Goal: Task Accomplishment & Management: Complete application form

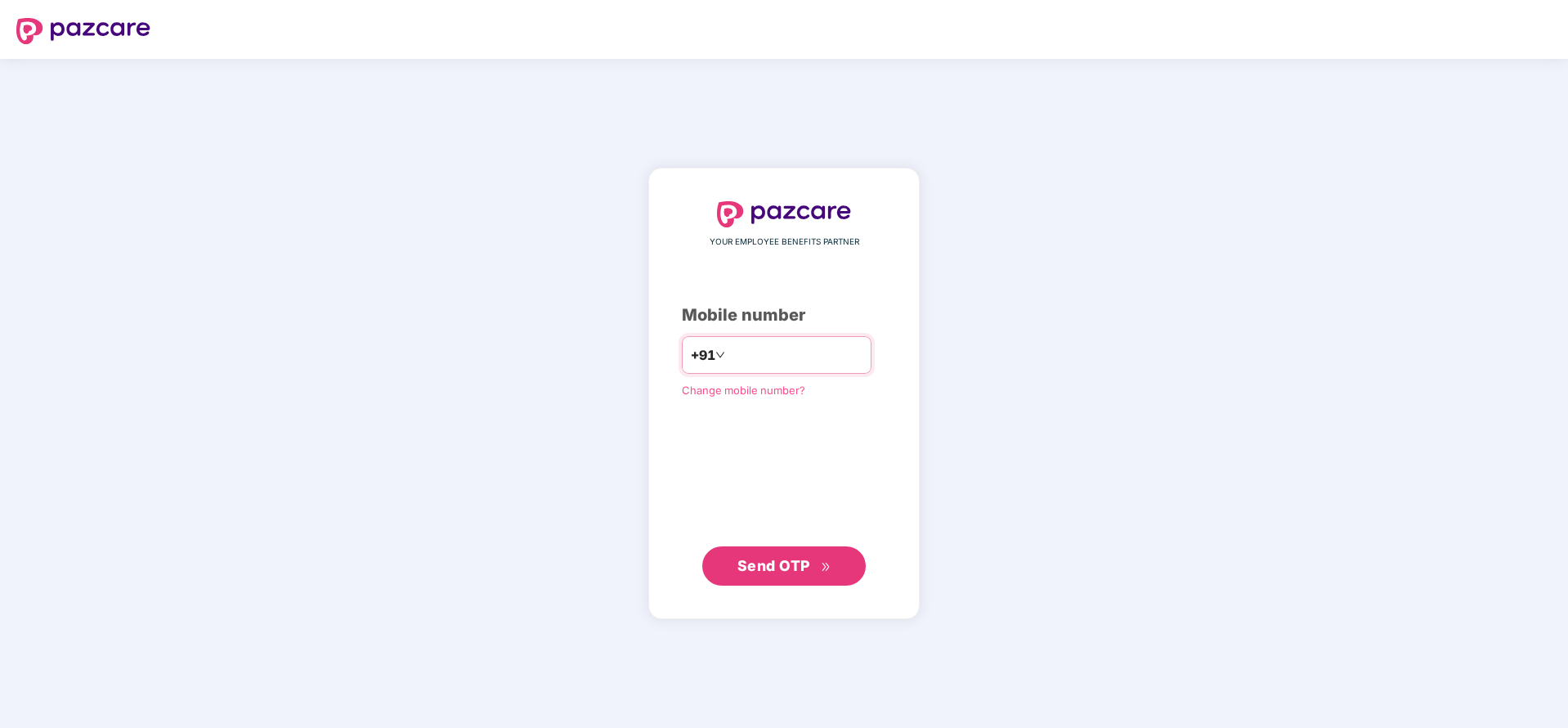
click at [776, 359] on input "number" at bounding box center [795, 355] width 134 height 26
type input "**********"
click at [799, 566] on span "Send OTP" at bounding box center [774, 565] width 72 height 17
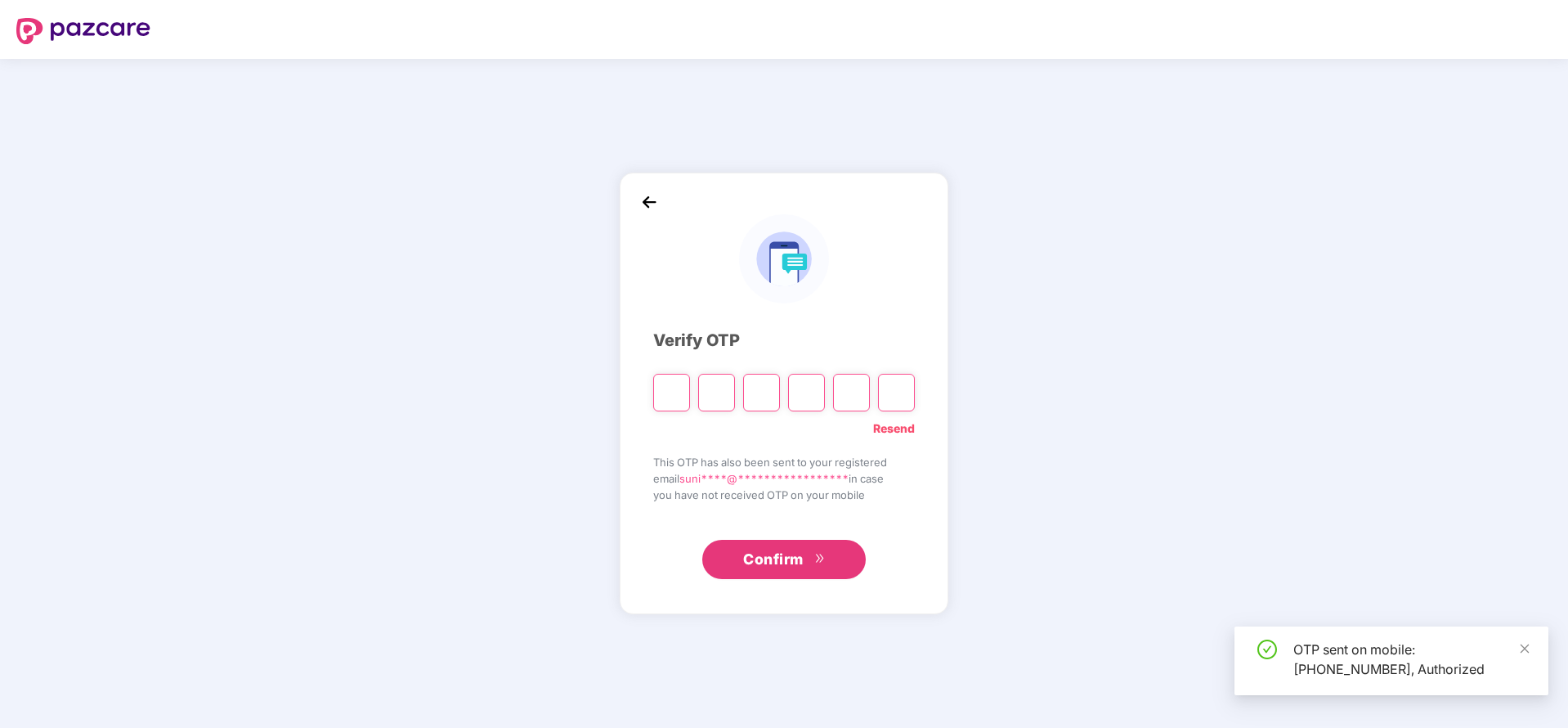
click at [665, 398] on input "Please enter verification code. Digit 1" at bounding box center [671, 392] width 37 height 38
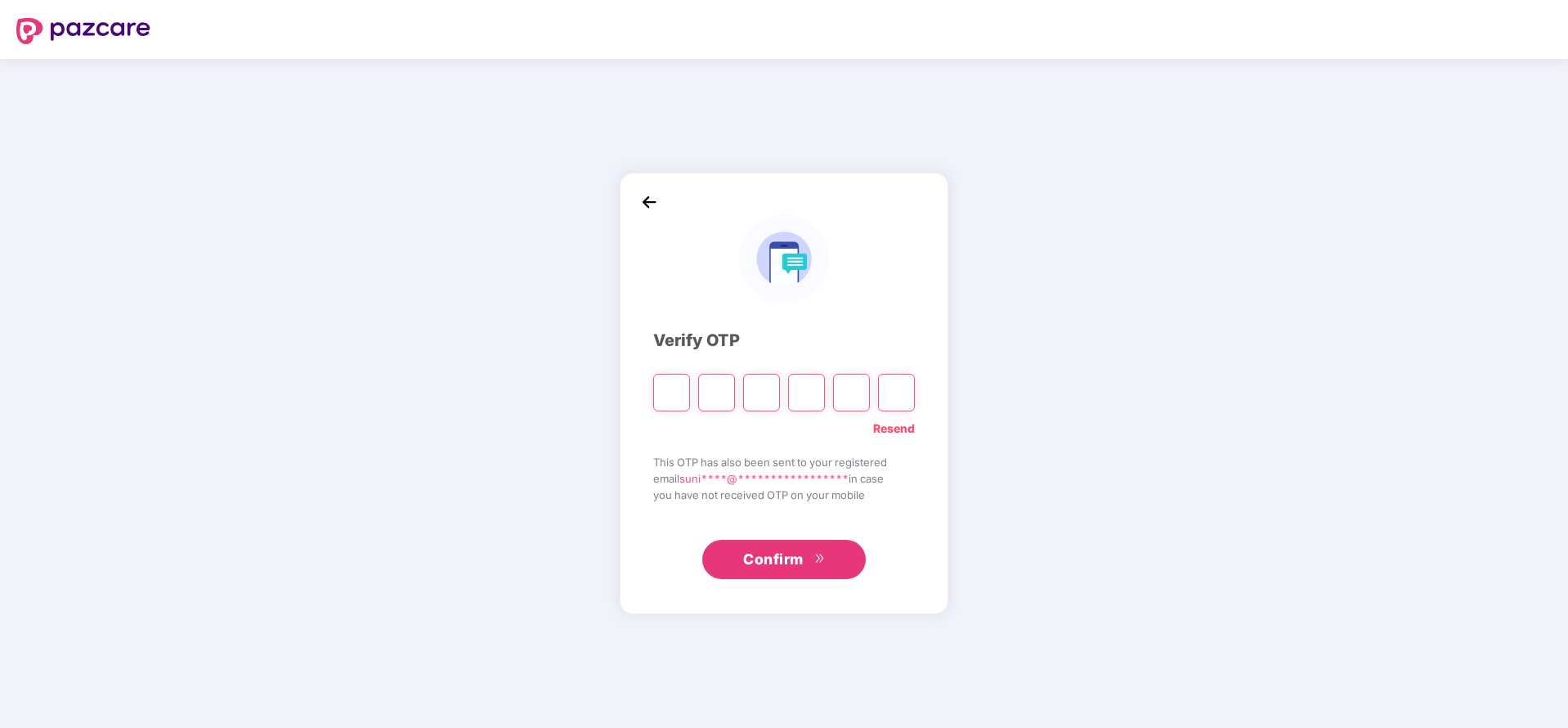
type input "*"
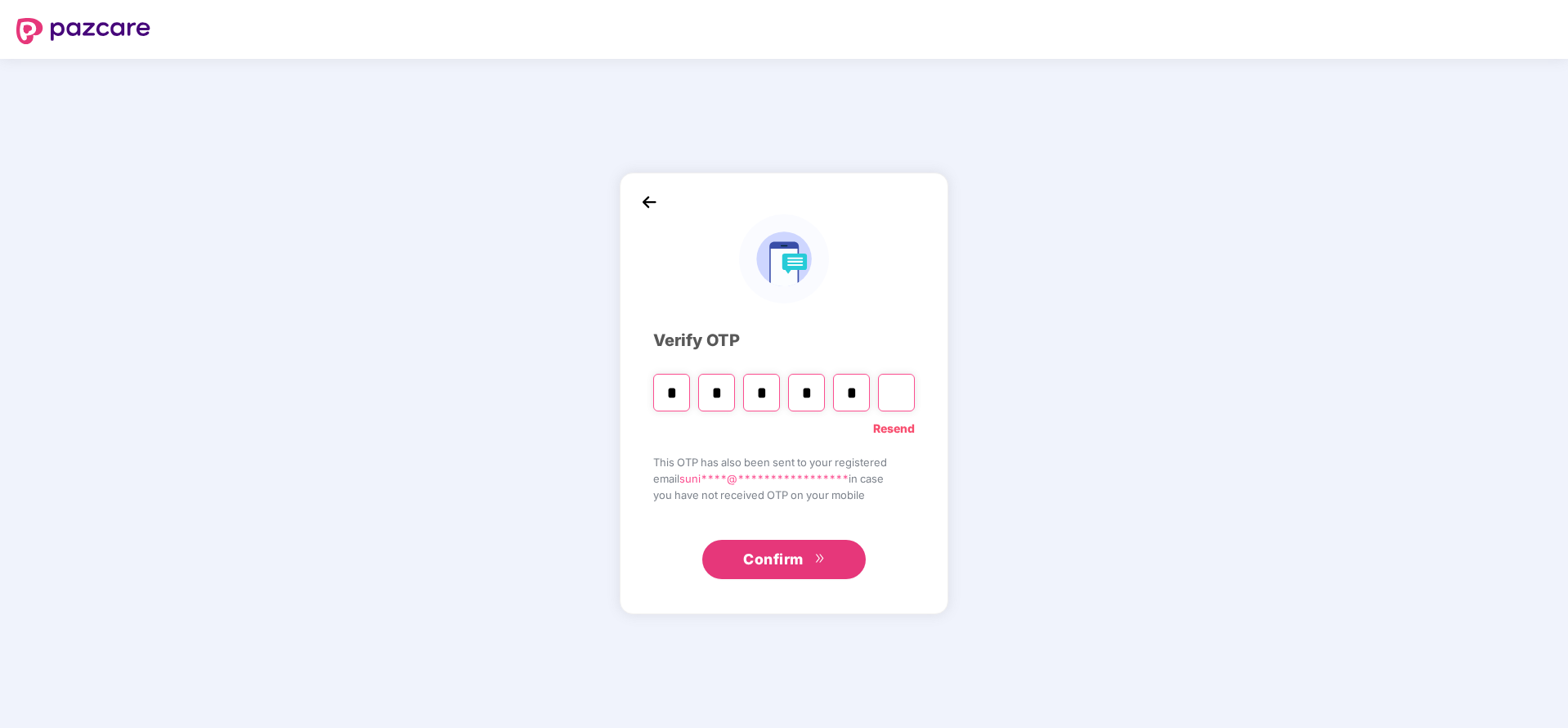
type input "*"
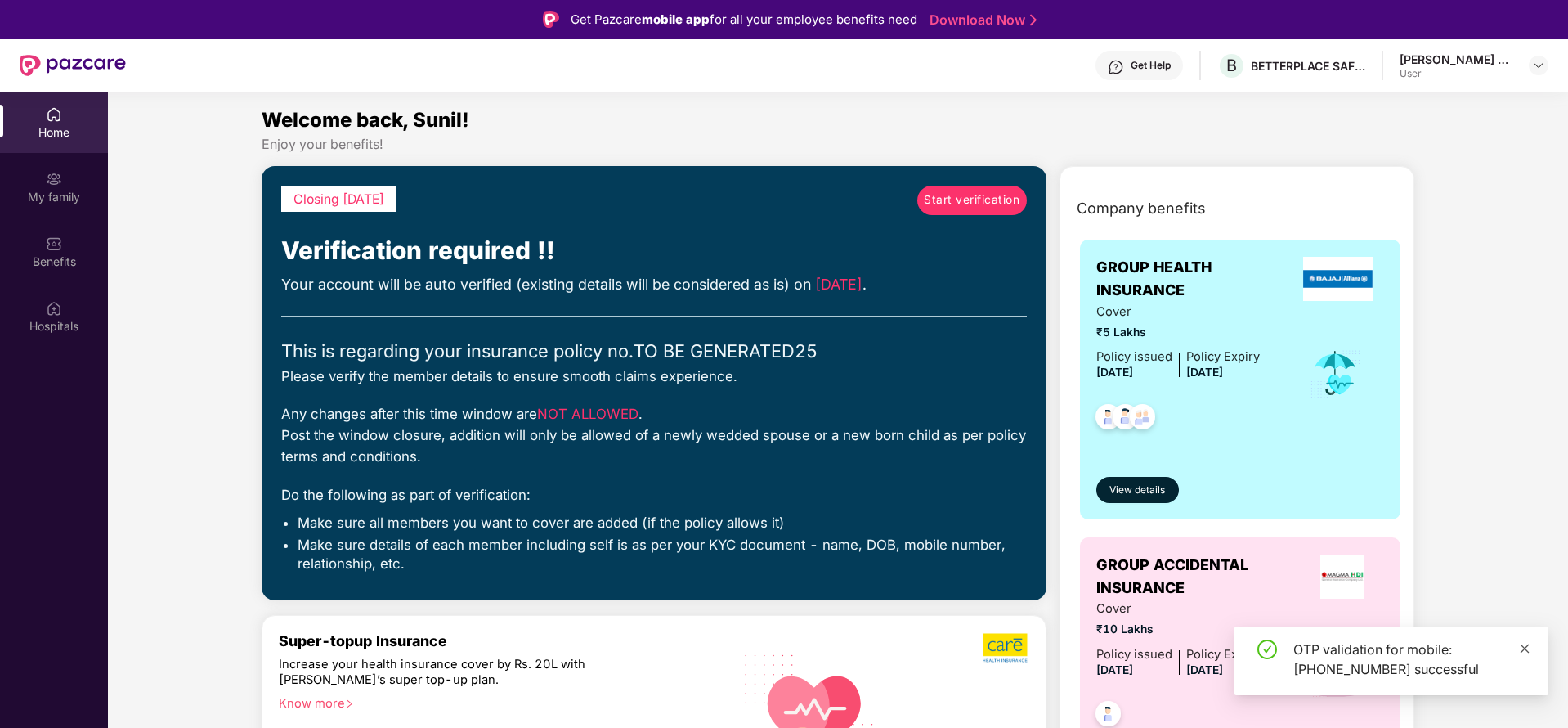
click at [1525, 647] on icon "close" at bounding box center [1525, 649] width 12 height 12
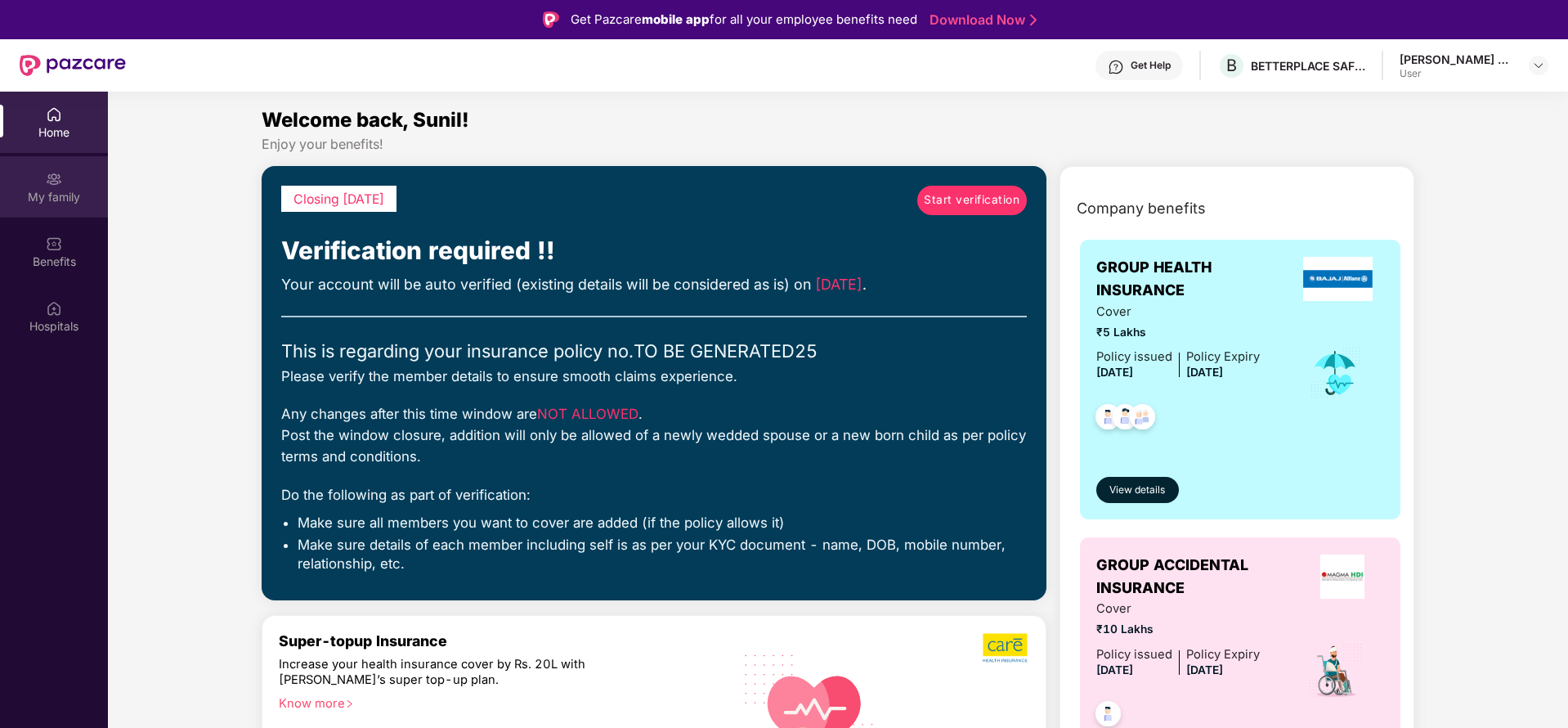
click at [63, 173] on div "My family" at bounding box center [54, 187] width 108 height 62
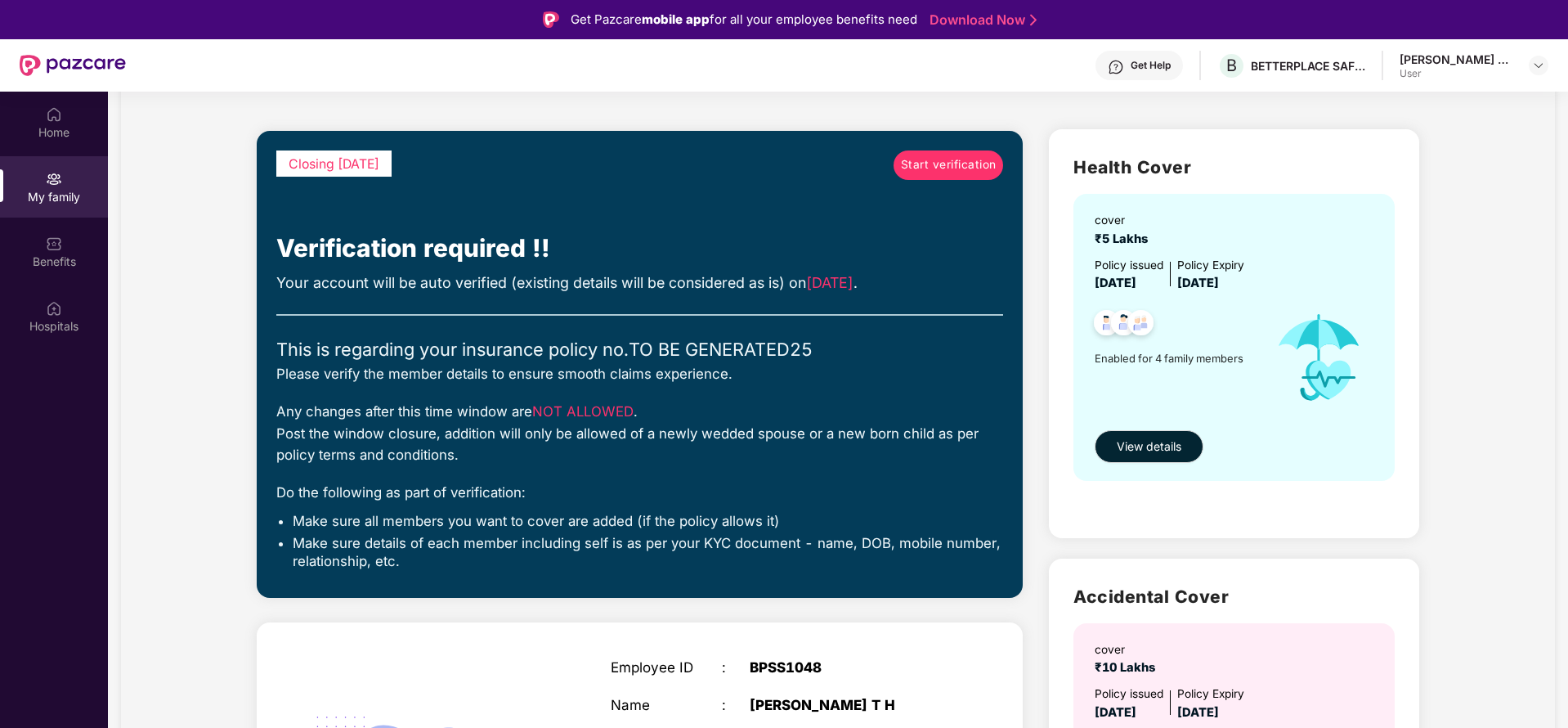
scroll to position [83, 0]
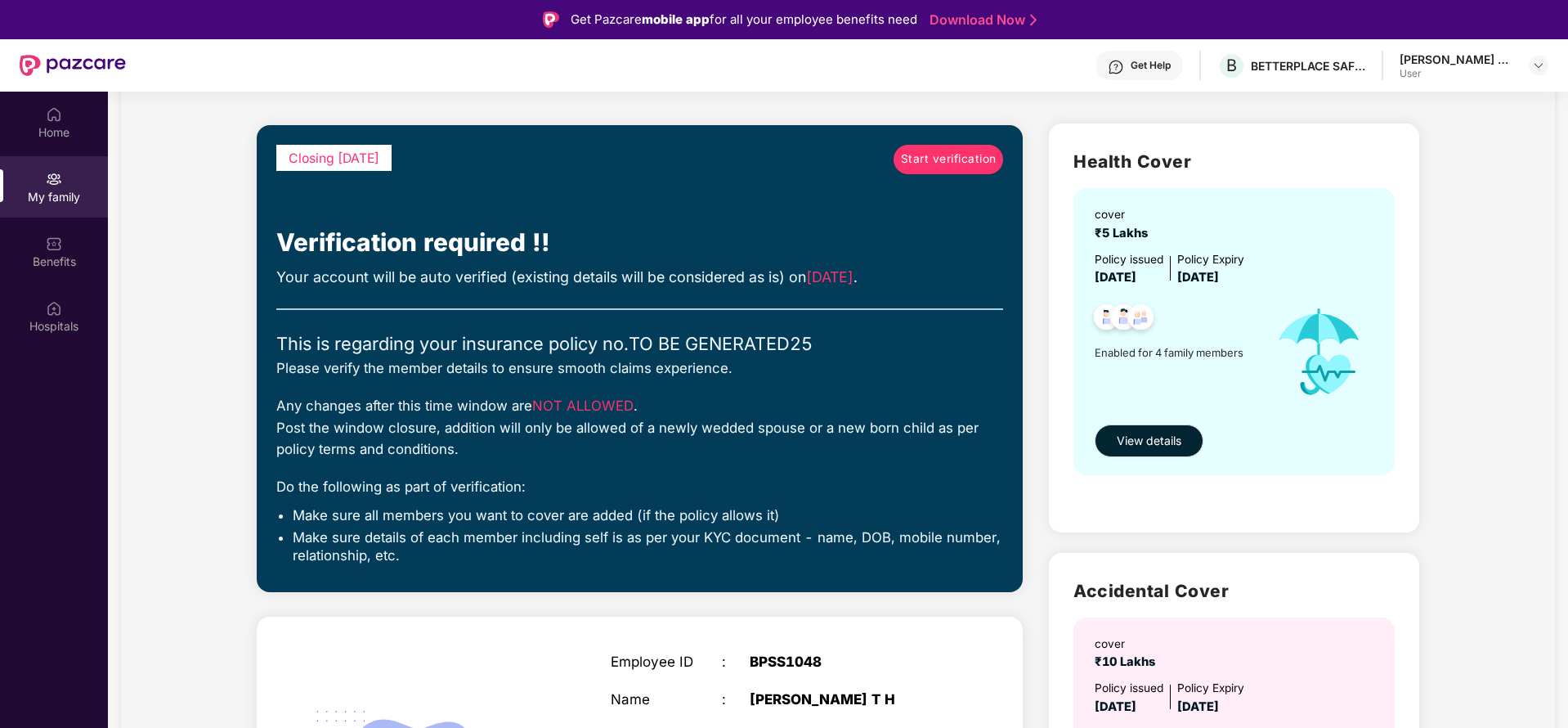
click at [947, 162] on span "Start verification" at bounding box center [948, 160] width 95 height 18
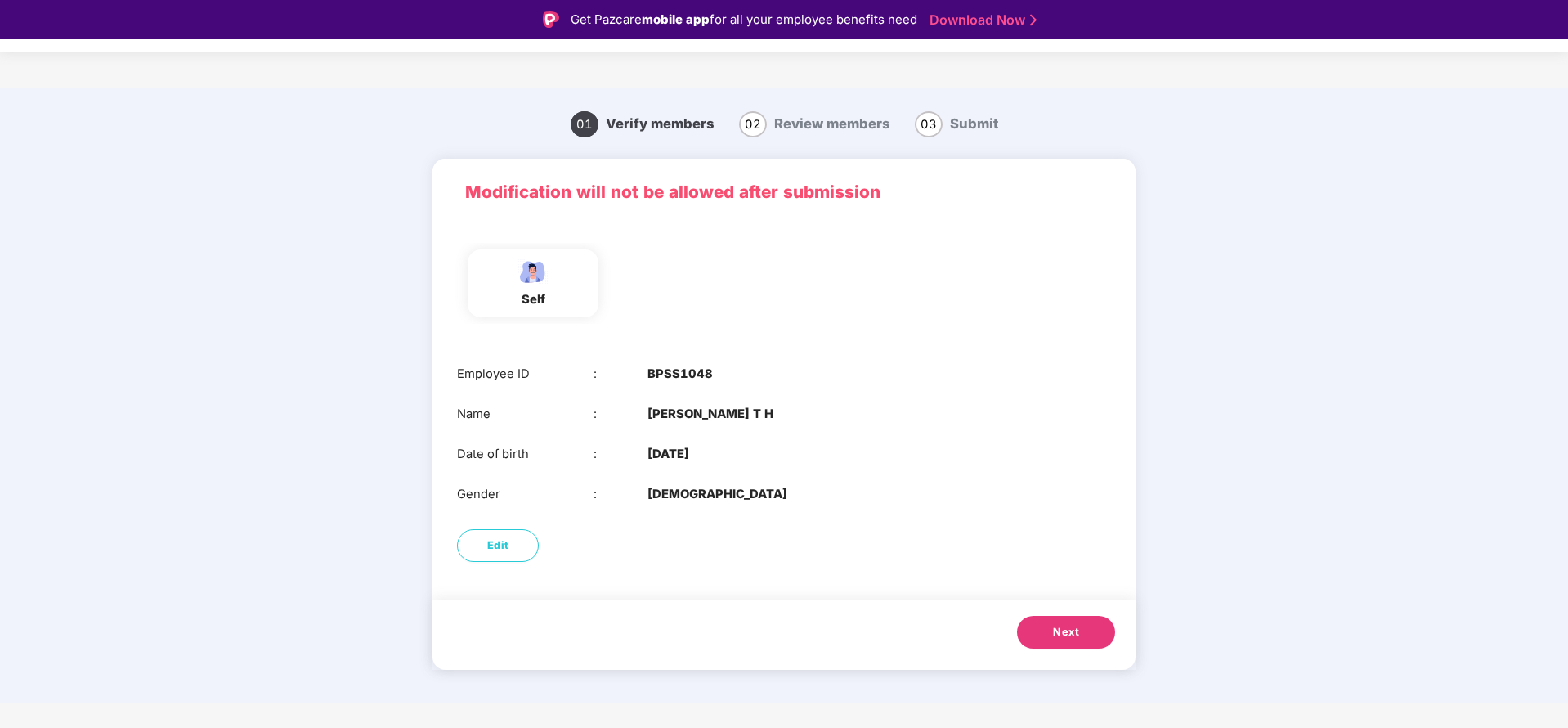
scroll to position [40, 0]
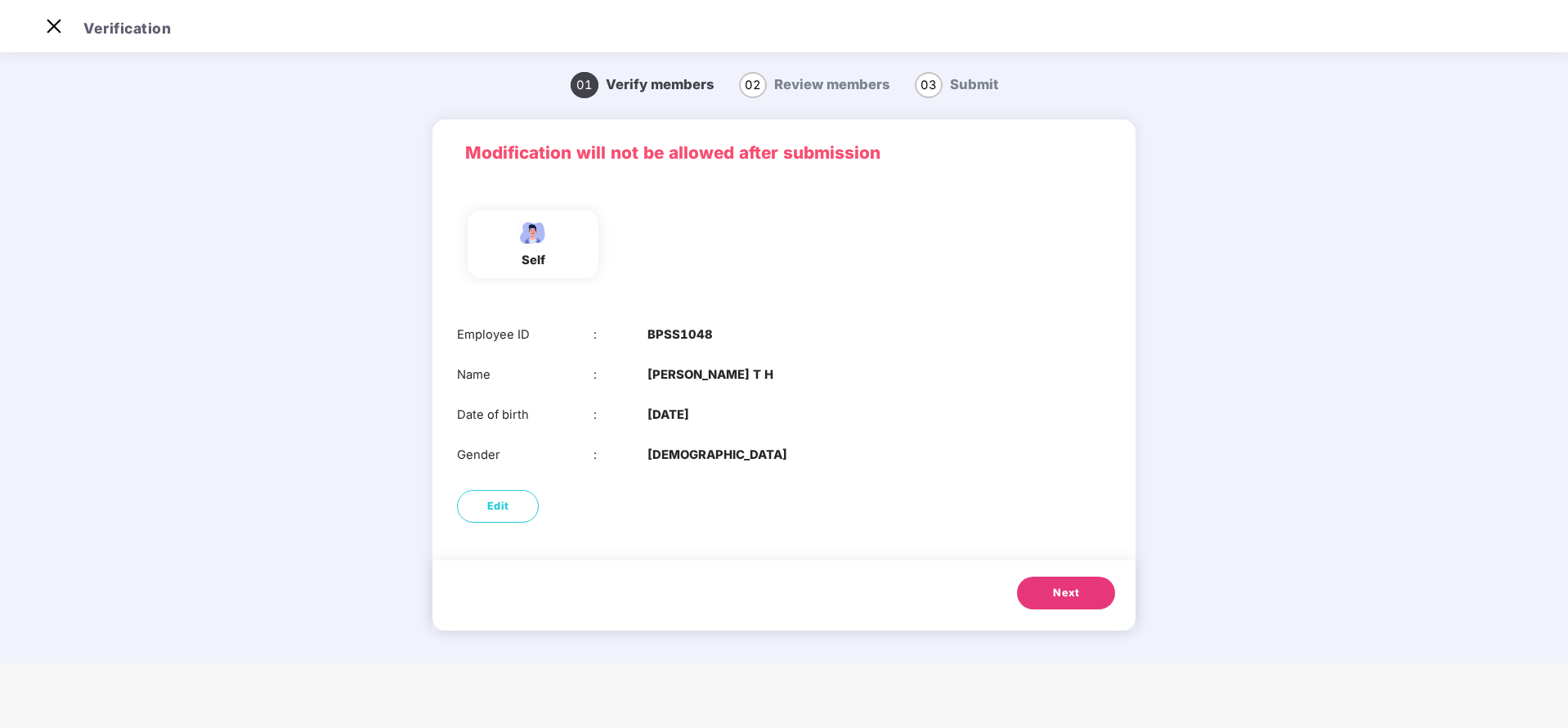
click at [1055, 585] on span "Next" at bounding box center [1067, 593] width 26 height 16
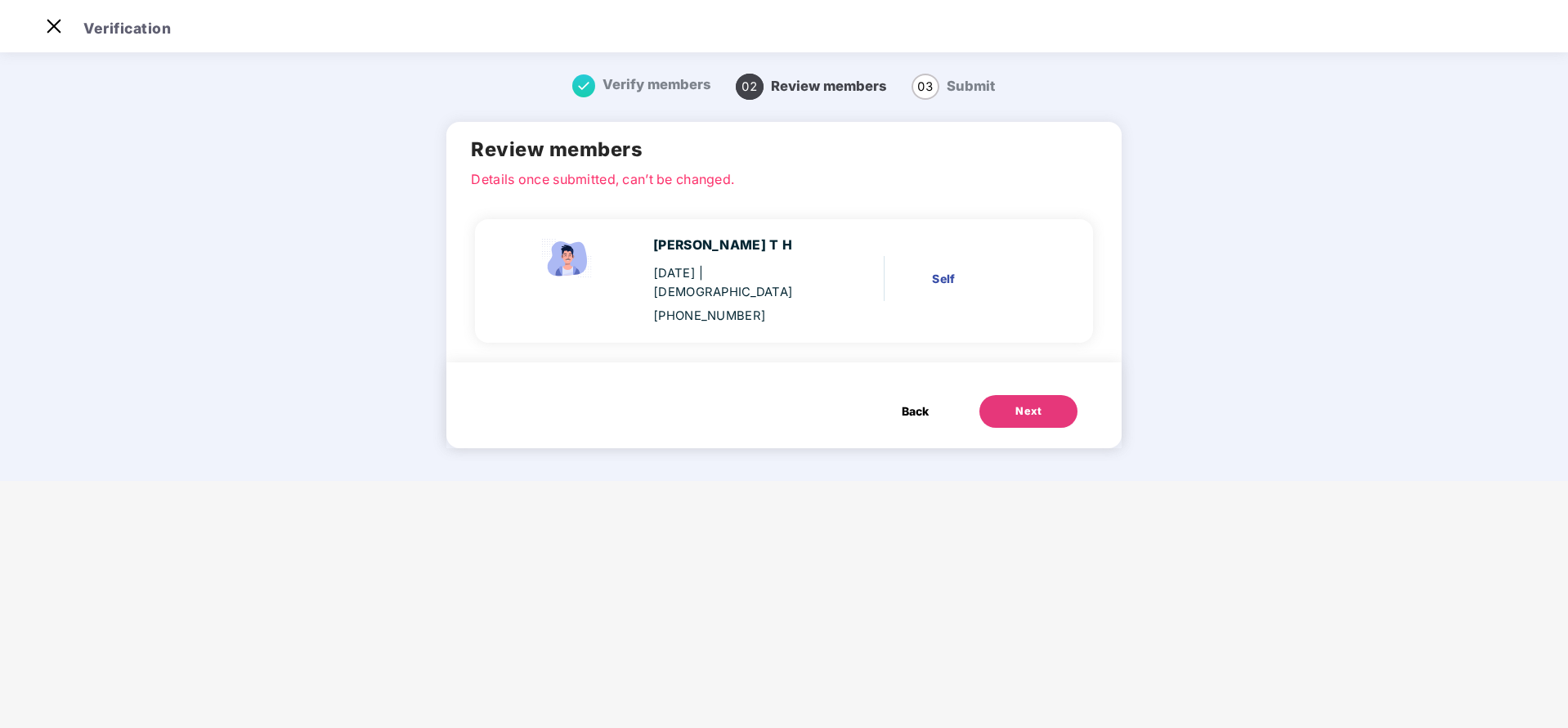
click at [1017, 403] on div "Next" at bounding box center [1029, 411] width 26 height 16
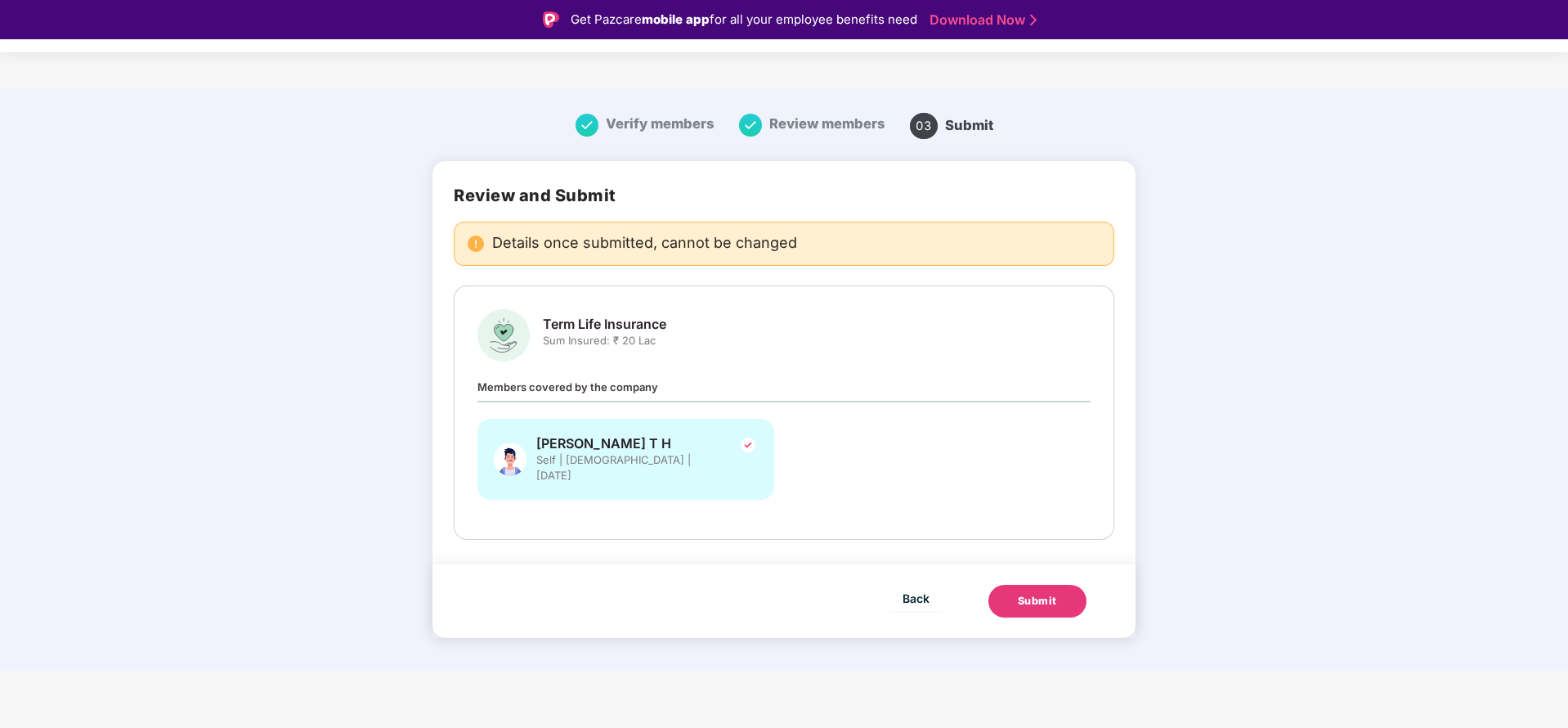
click at [1028, 593] on div "Submit" at bounding box center [1038, 601] width 40 height 16
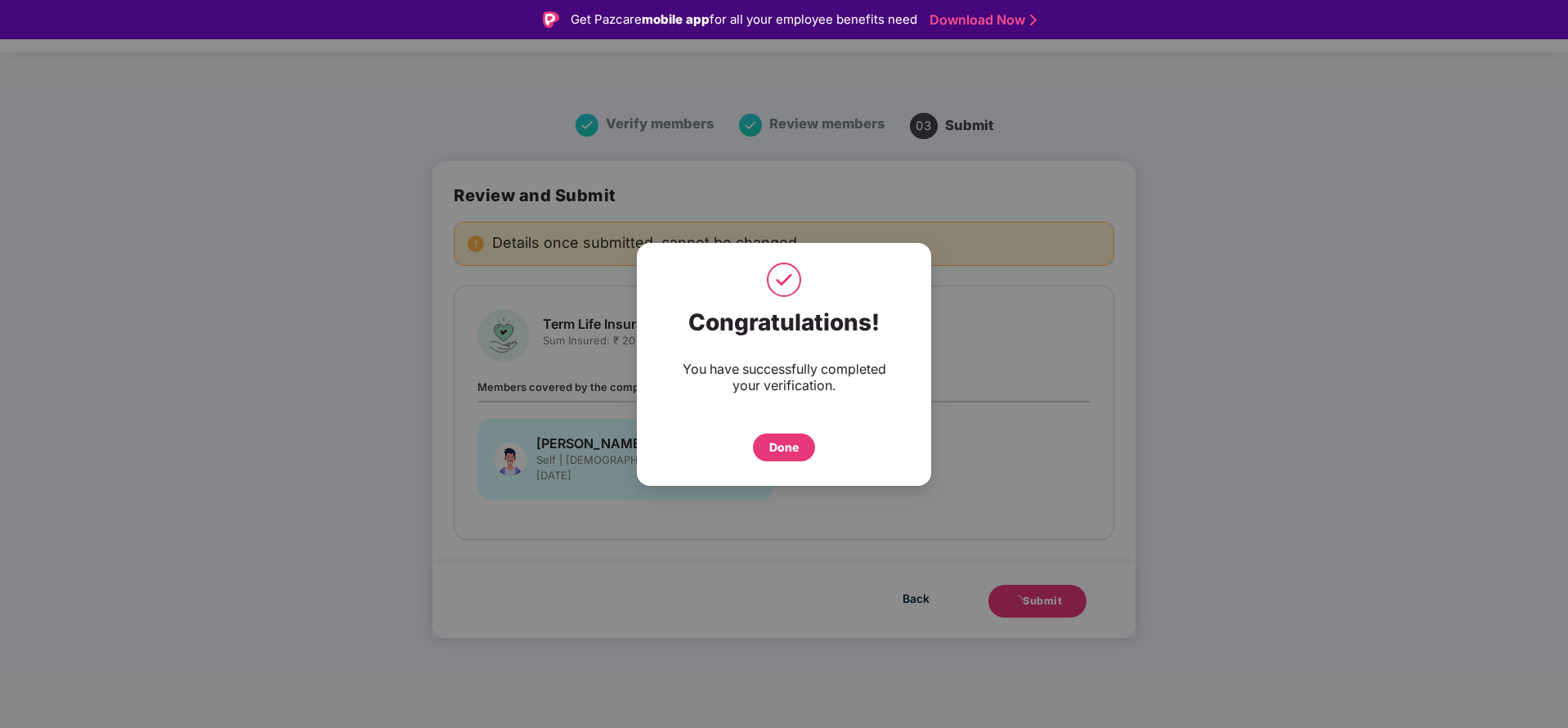
click at [781, 450] on div "Done" at bounding box center [784, 447] width 30 height 18
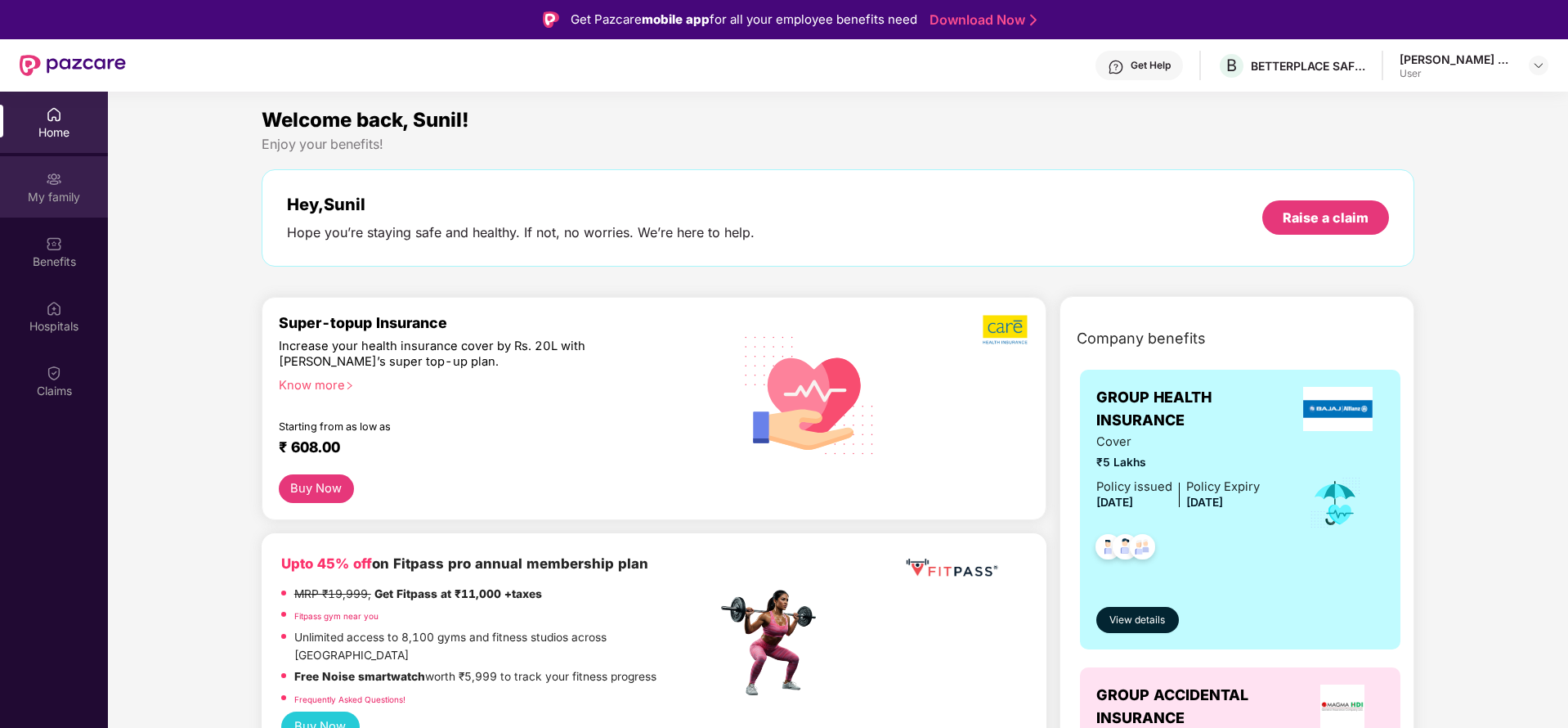
click at [58, 184] on img at bounding box center [54, 179] width 16 height 16
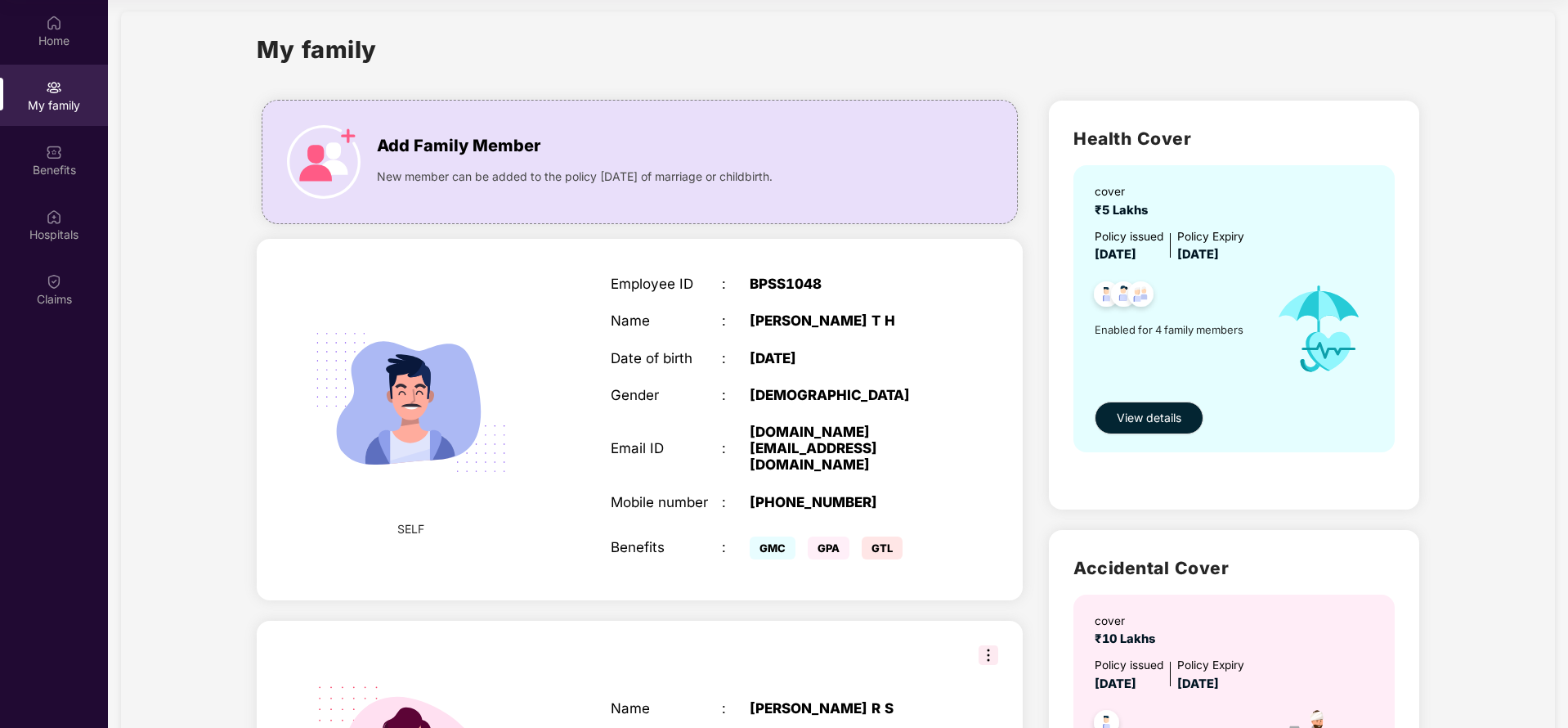
scroll to position [14, 0]
click at [1166, 418] on span "View details" at bounding box center [1149, 419] width 65 height 18
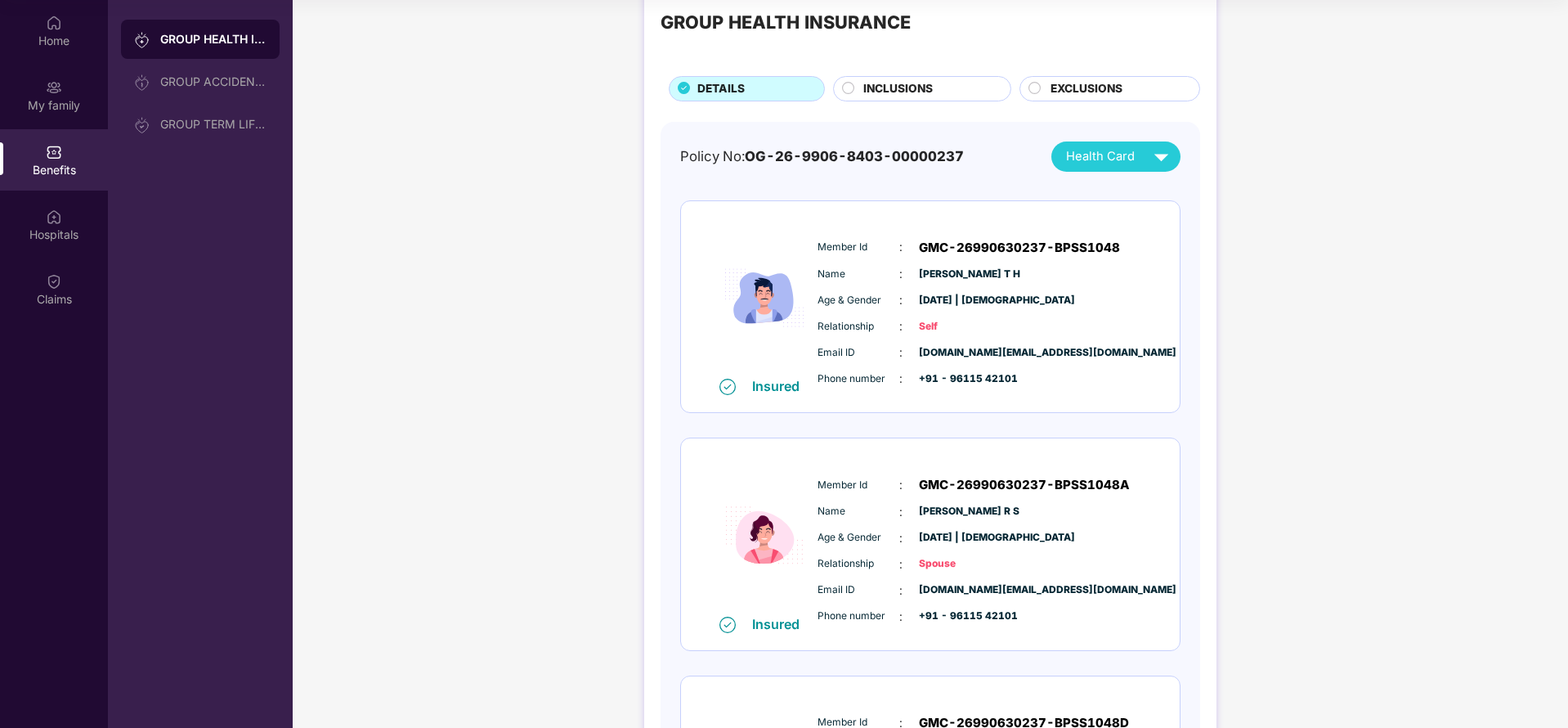
scroll to position [47, 0]
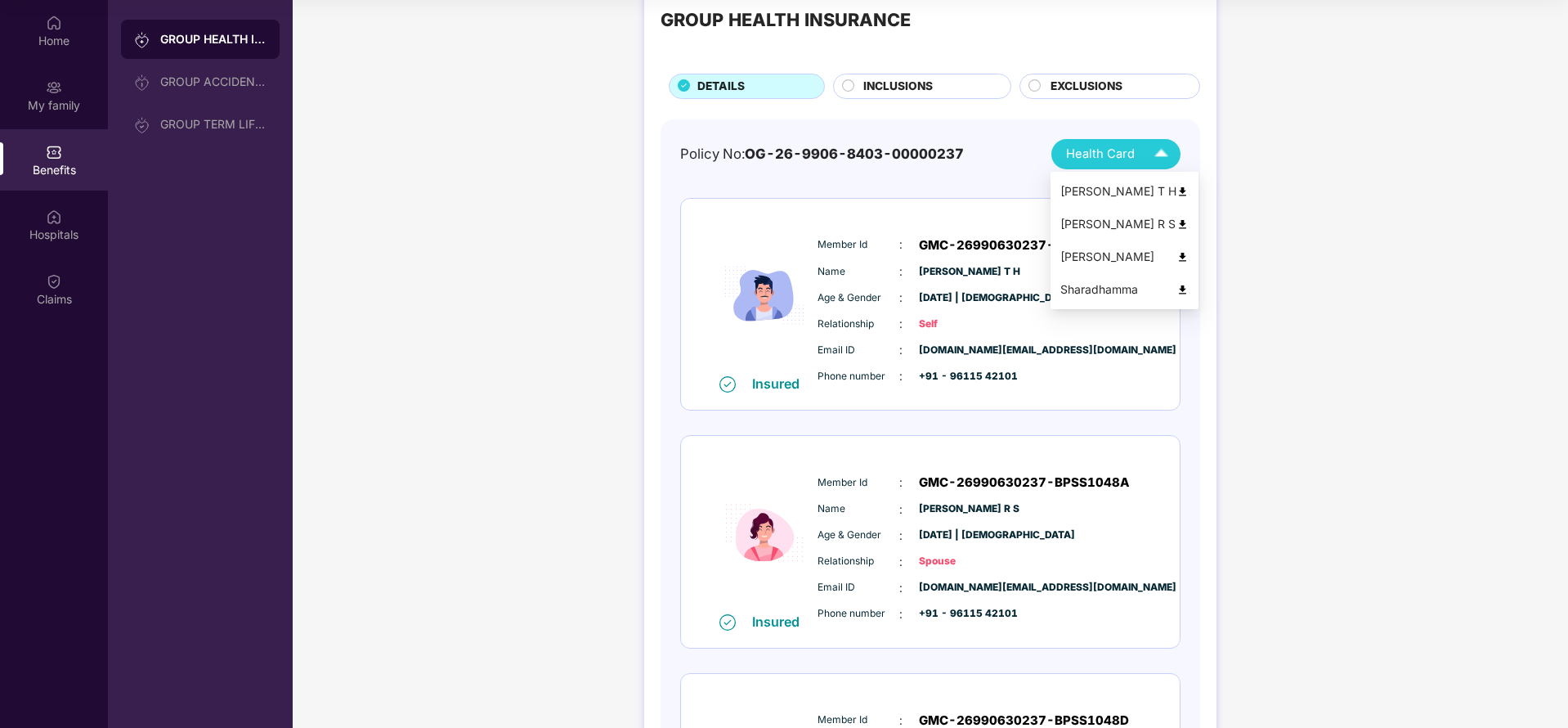
click at [1137, 146] on div "Health Card" at bounding box center [1121, 154] width 109 height 29
click at [1126, 186] on div "[PERSON_NAME] T H" at bounding box center [1124, 192] width 128 height 18
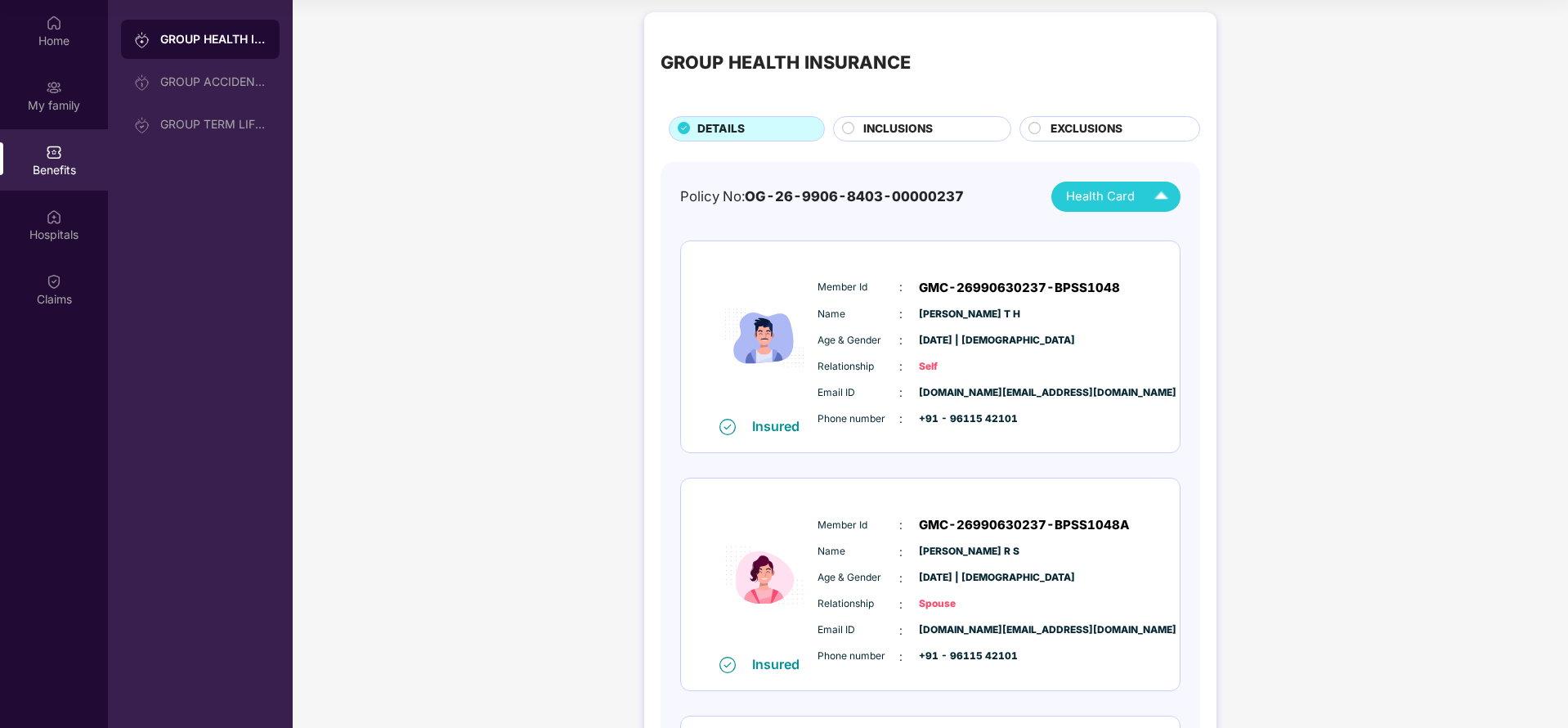
scroll to position [0, 0]
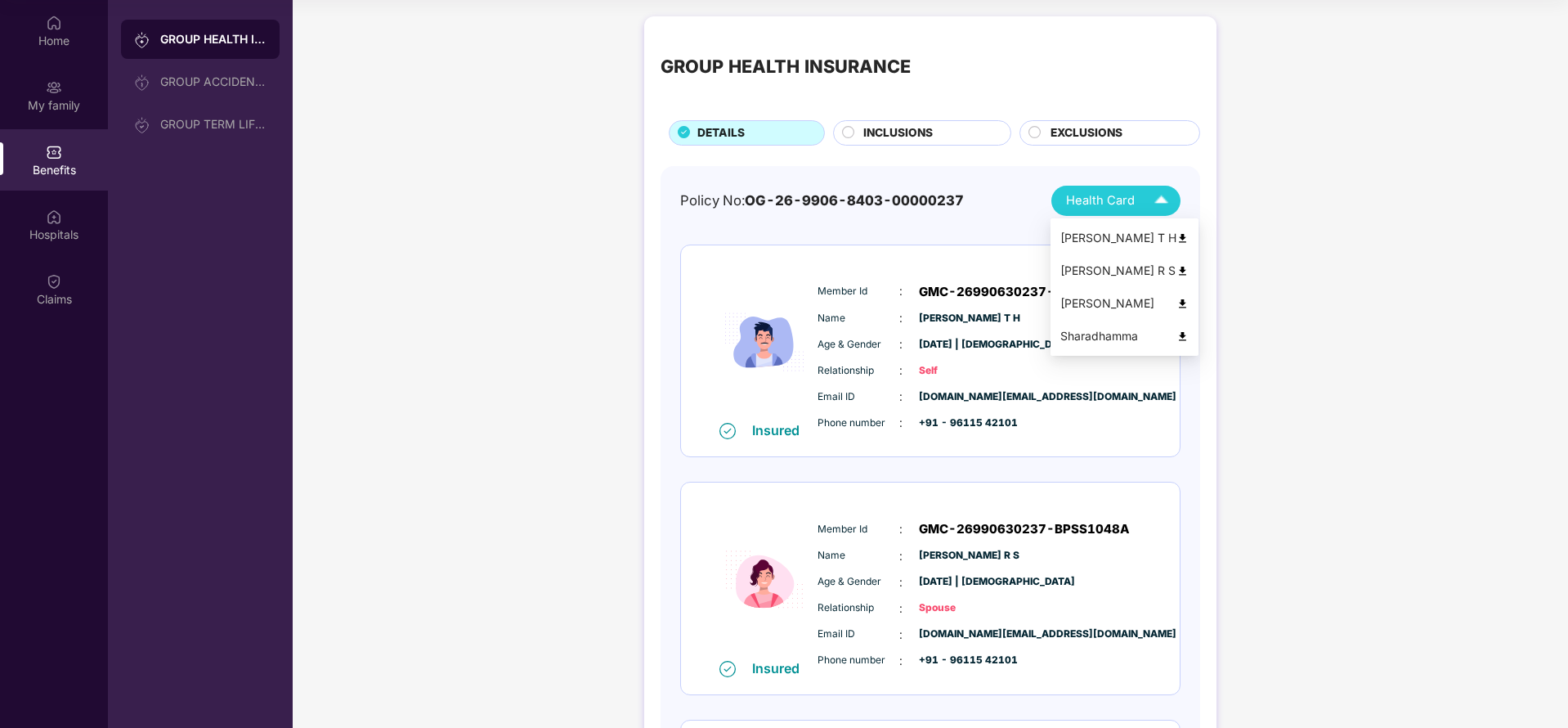
click at [1147, 197] on img at bounding box center [1161, 201] width 29 height 29
click at [1144, 268] on div "[PERSON_NAME] R S" at bounding box center [1124, 271] width 128 height 18
